Goal: Find specific page/section: Find specific page/section

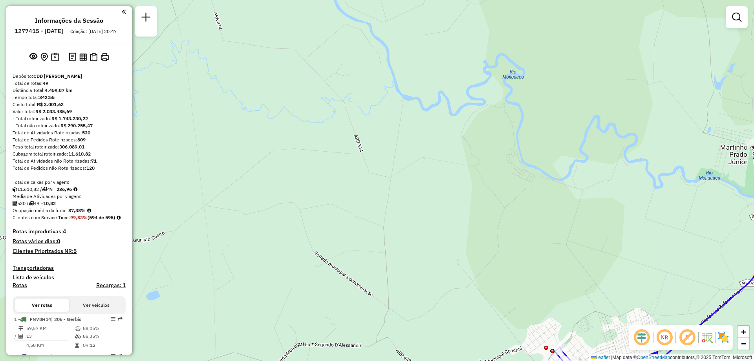
scroll to position [236, 0]
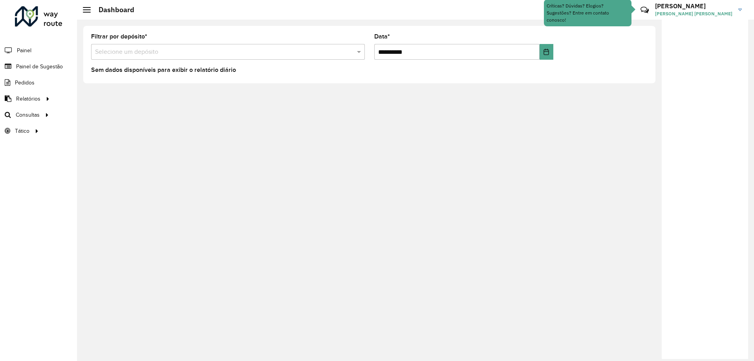
click at [517, 208] on div "**********" at bounding box center [415, 190] width 677 height 341
